Goal: Information Seeking & Learning: Learn about a topic

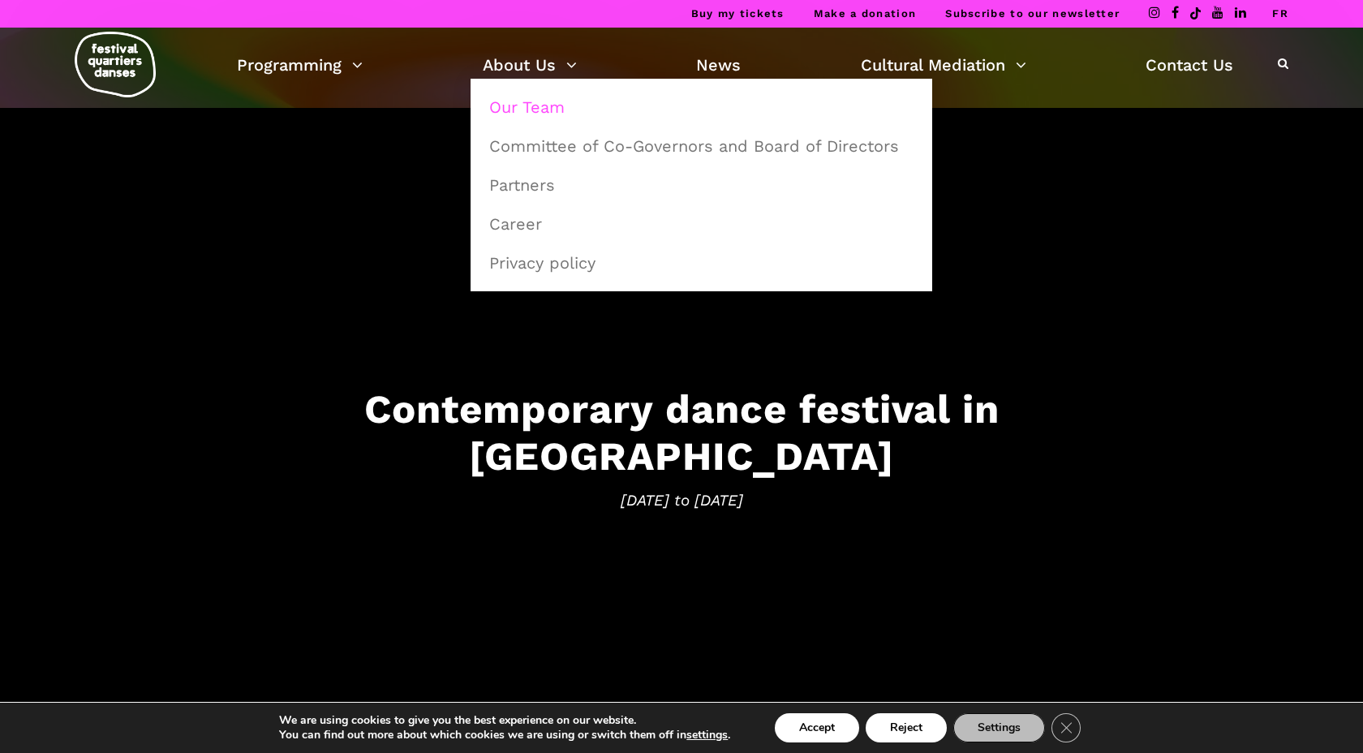
click at [525, 98] on link "Our Team" at bounding box center [702, 106] width 444 height 37
click at [513, 228] on link "Career" at bounding box center [702, 223] width 444 height 37
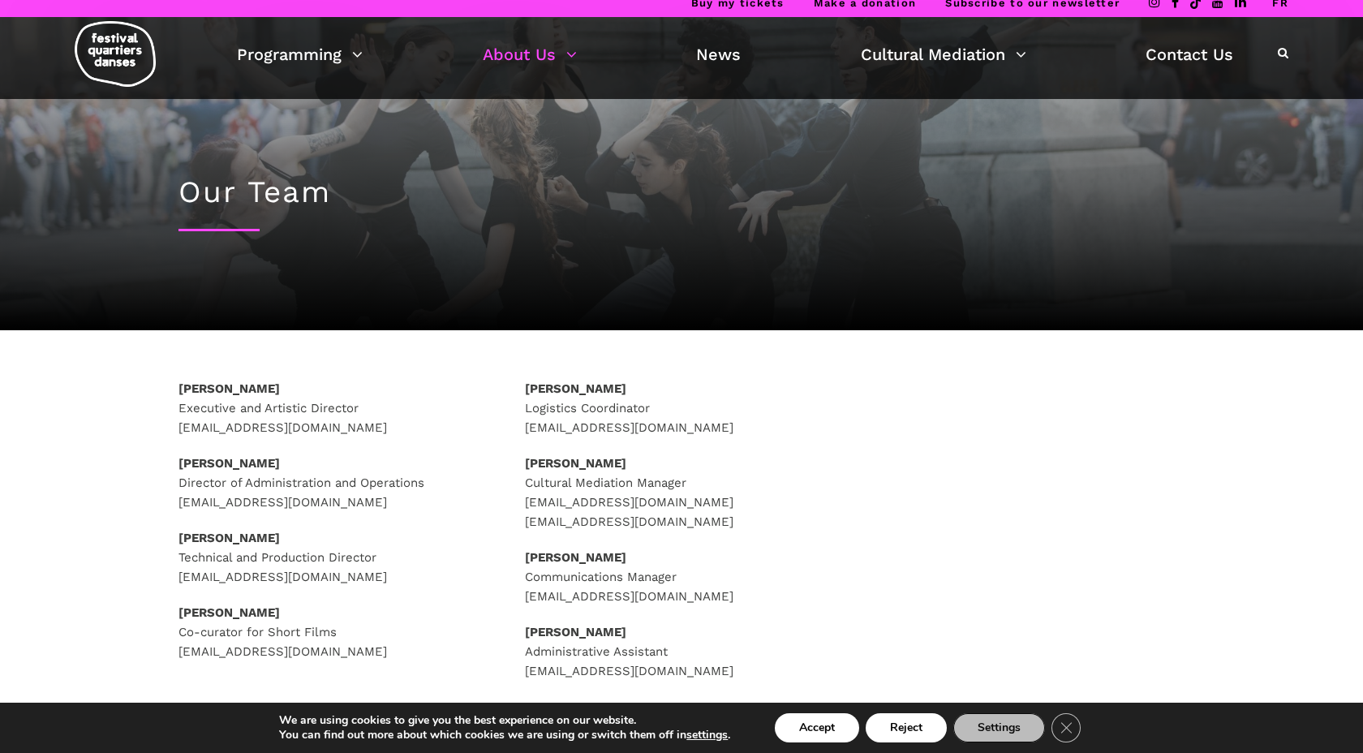
scroll to position [14, 0]
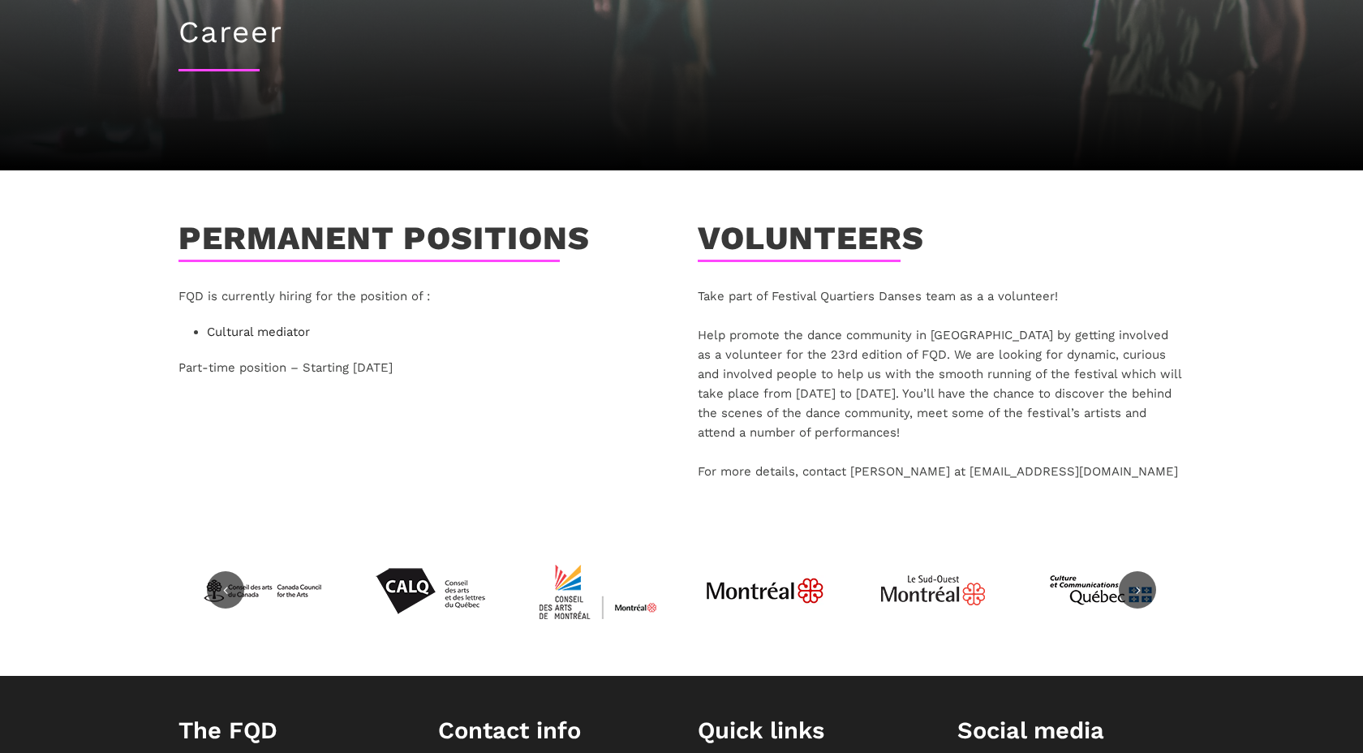
scroll to position [200, 0]
